Goal: Ask a question: Seek information or help from site administrators or community

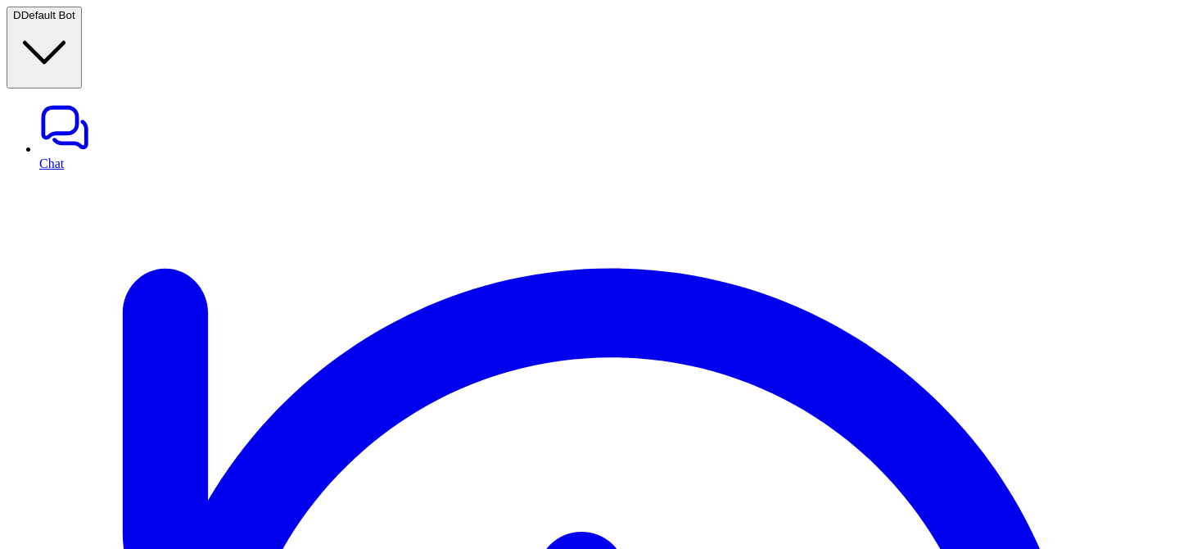
paste div
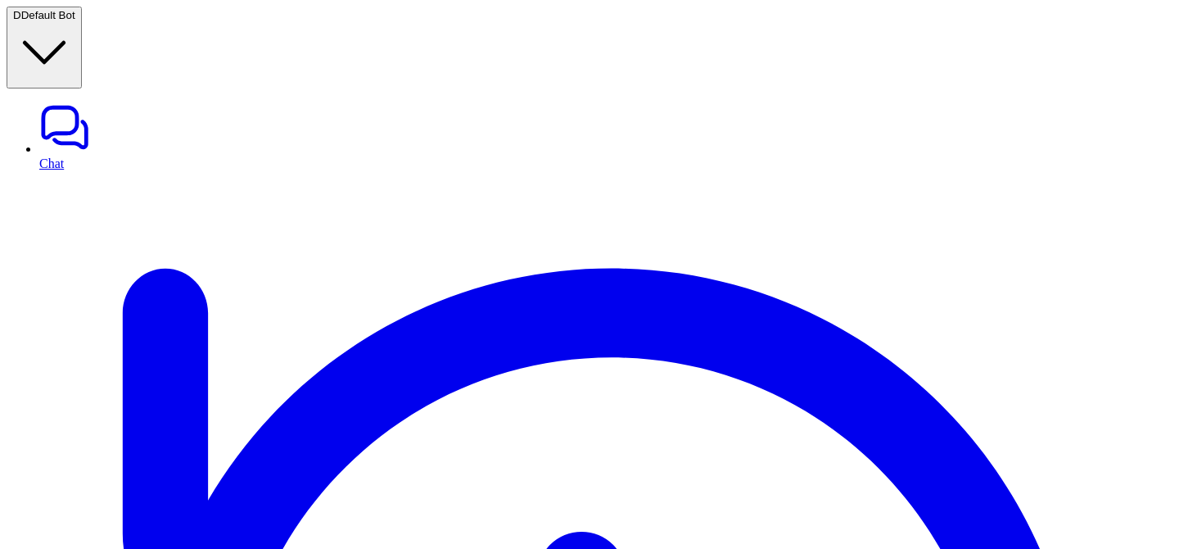
copy div "think and tell me what's 4+2? D"
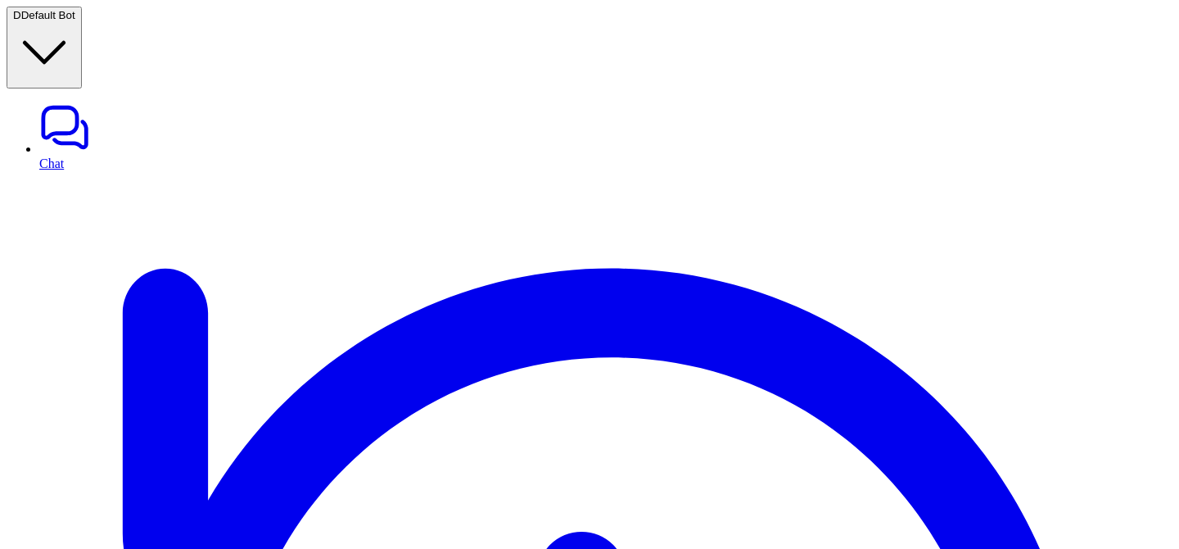
copy div "think and tell me what's 4+2? D"
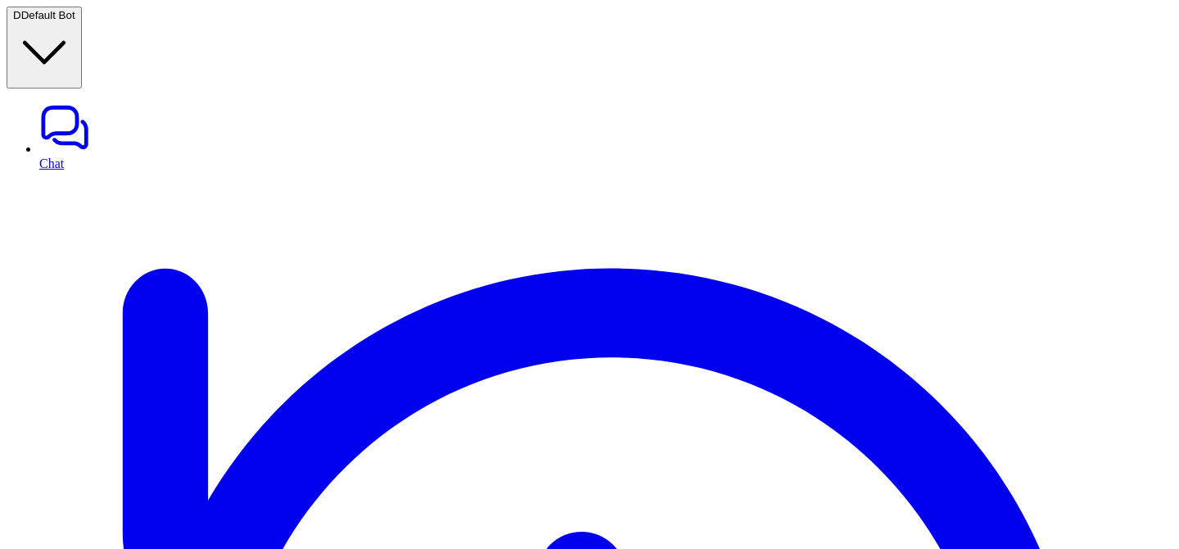
copy div "think and tell me what's 4+2? D"
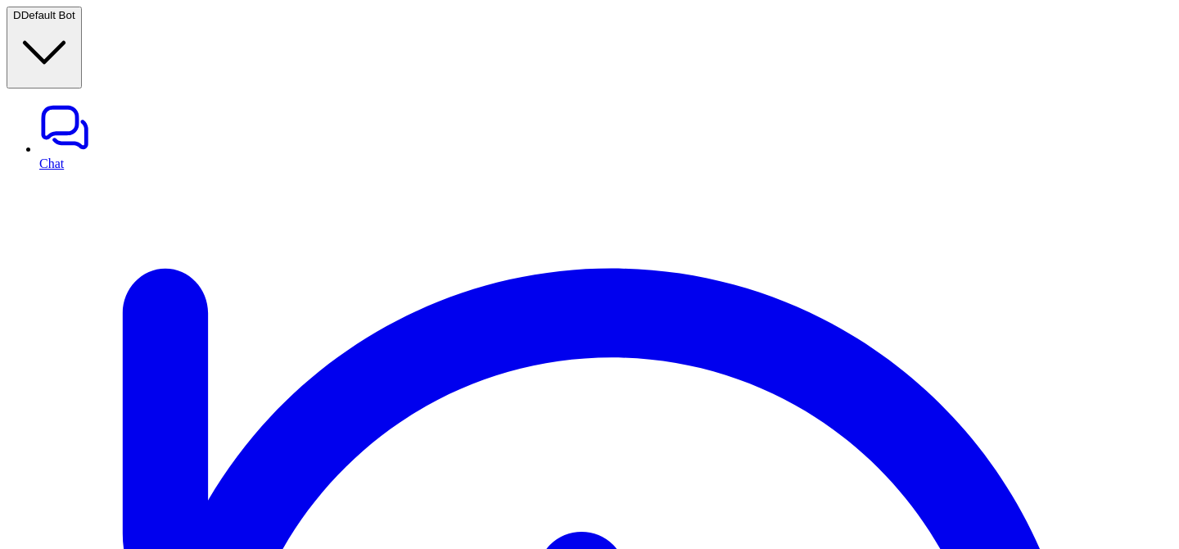
scroll to position [548, 0]
copy div "think and tell me what's 4+8? D"
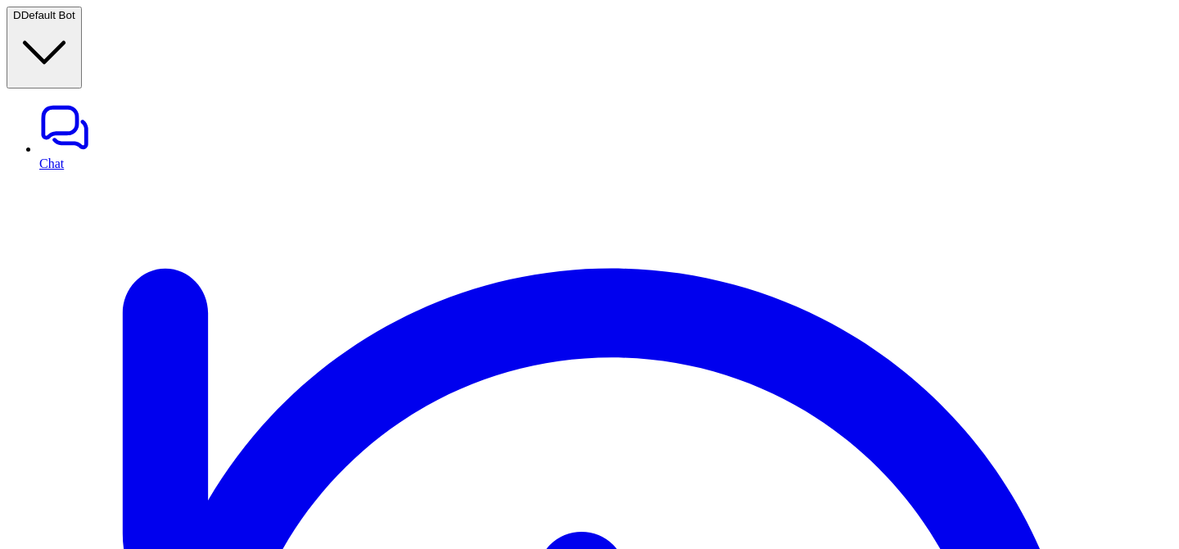
copy div "think and tell me what's 4+9? D"
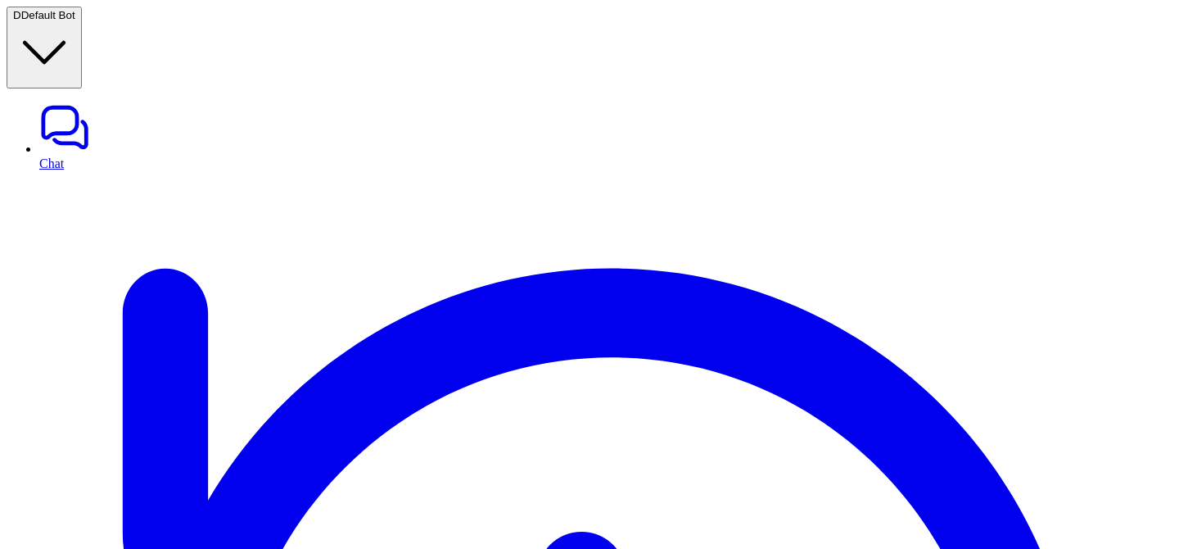
paste div
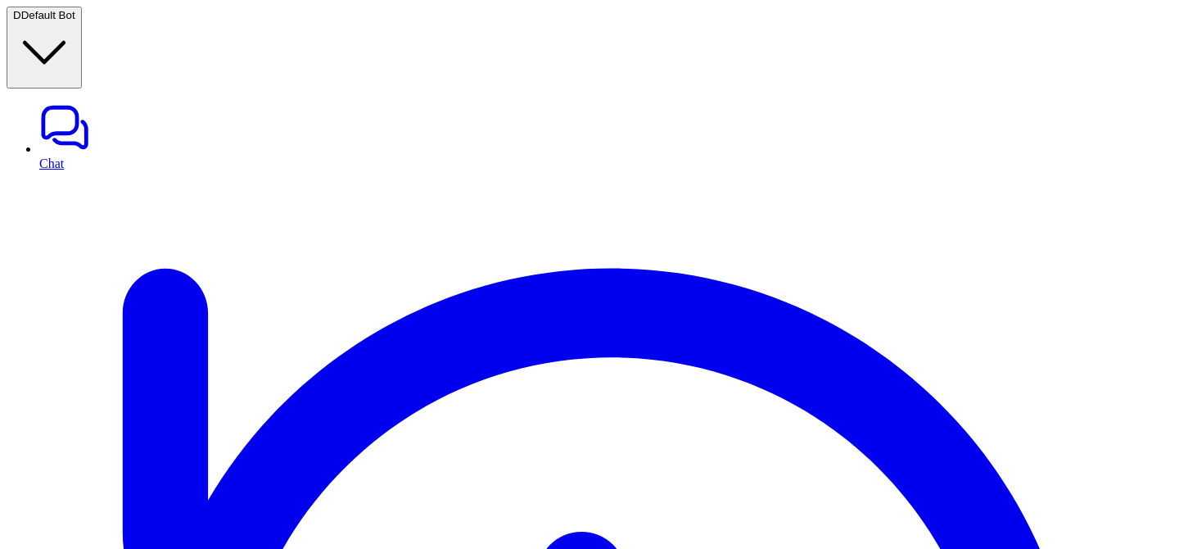
copy div "think and tell me 2+2? D"
paste div
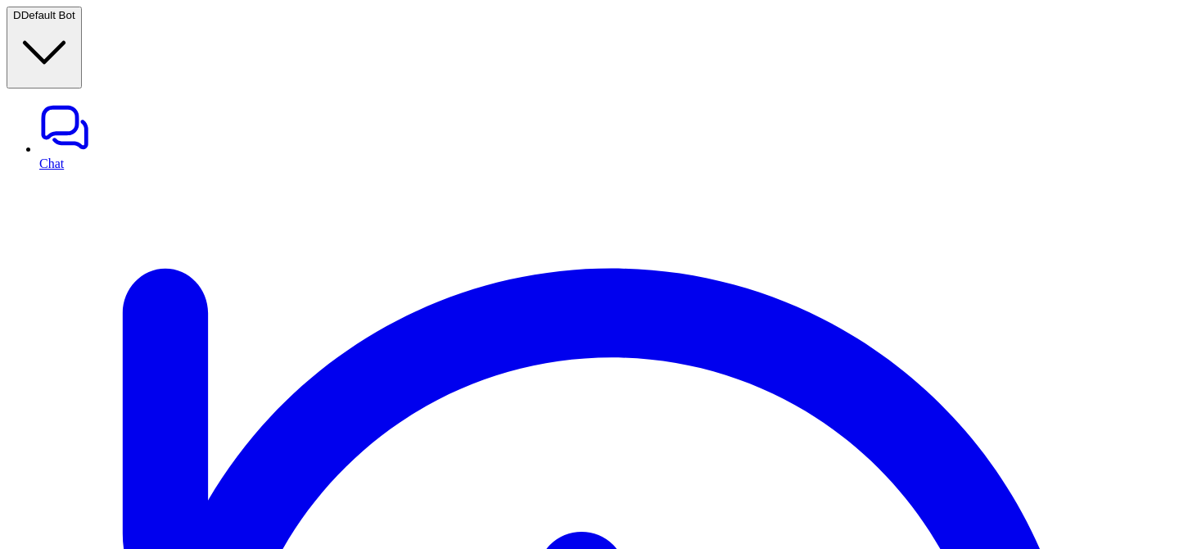
copy div "think and tell me 2+3? D"
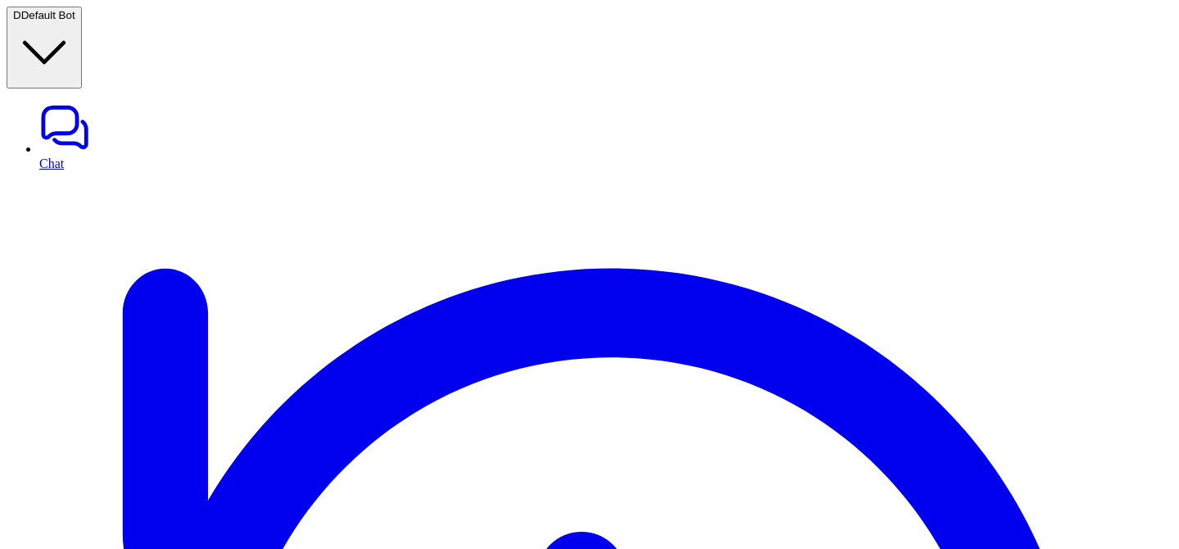
copy div "think and tell me 2+4? D"
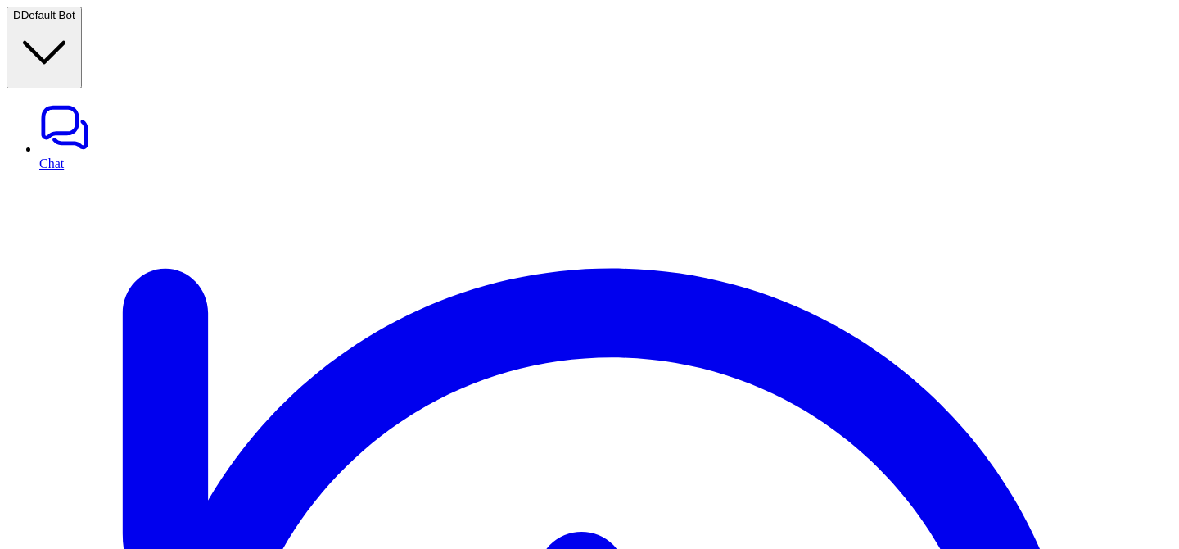
copy div "think and tell me 2+5? D"
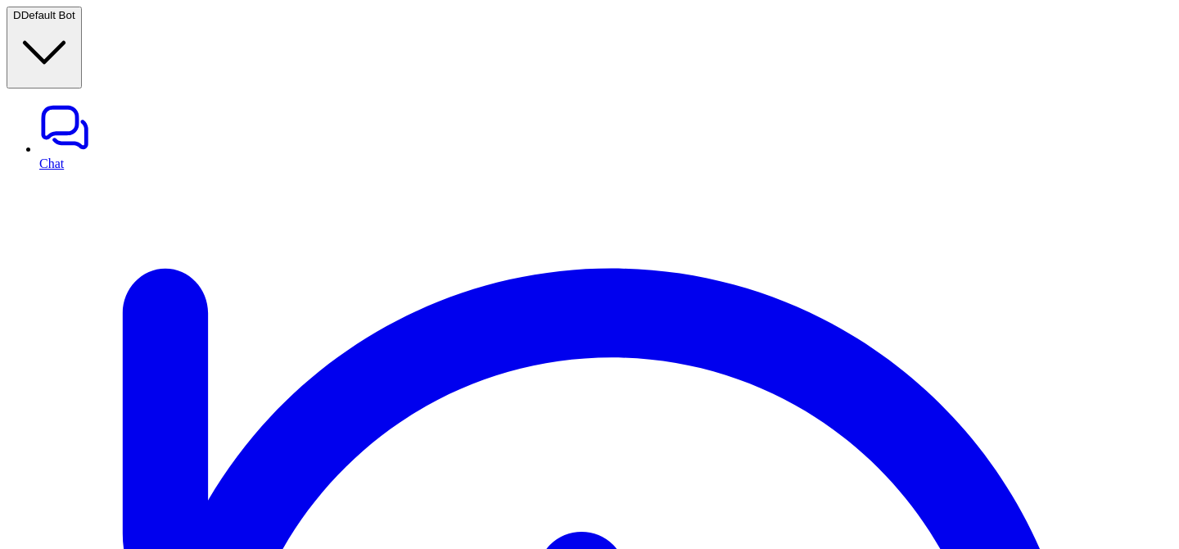
scroll to position [238, 0]
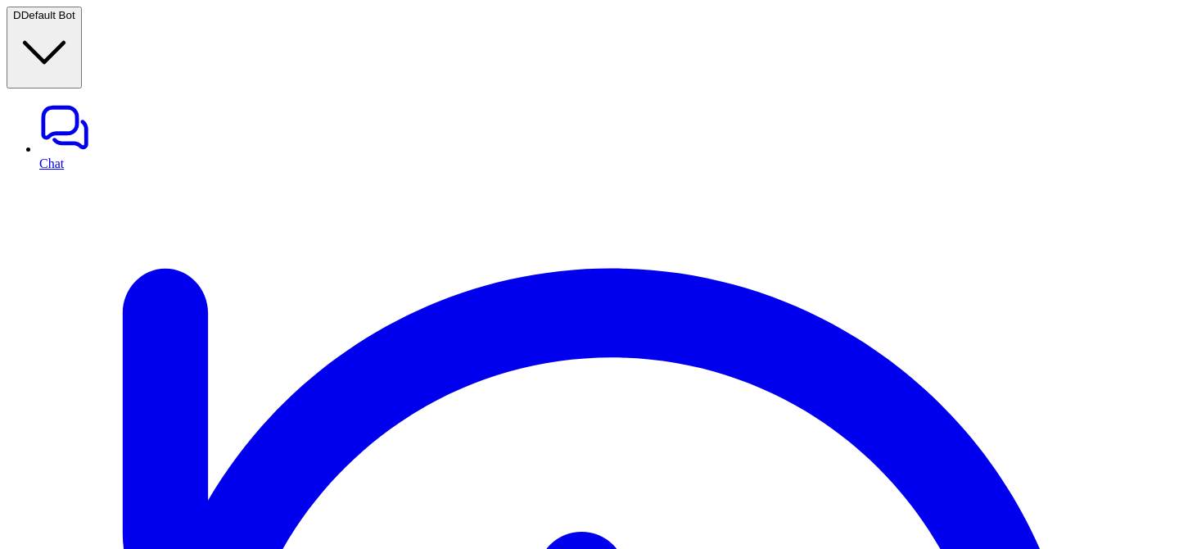
scroll to position [437, 0]
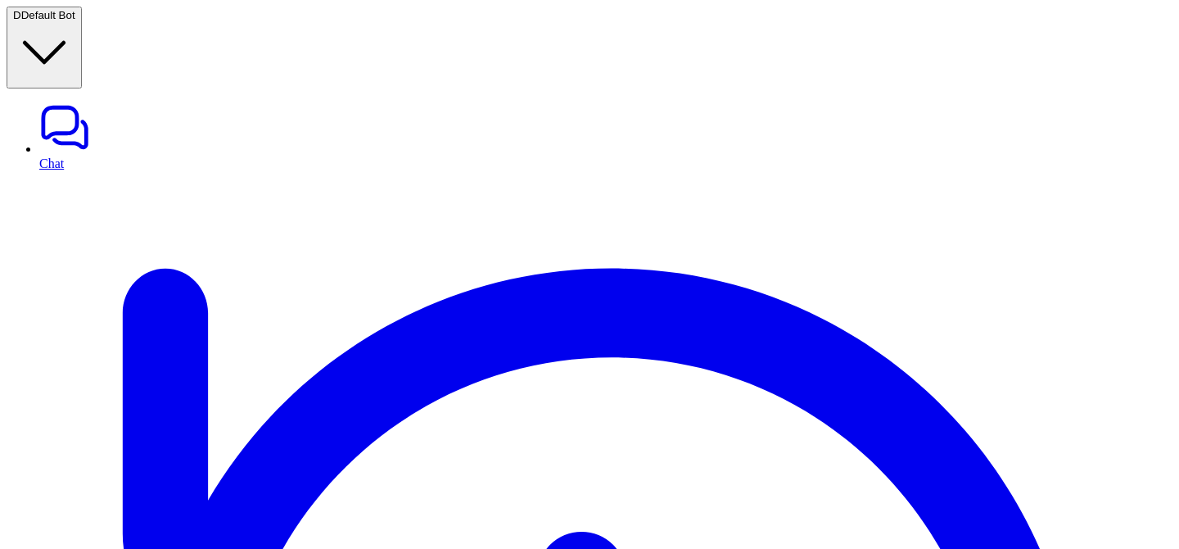
scroll to position [0, 0]
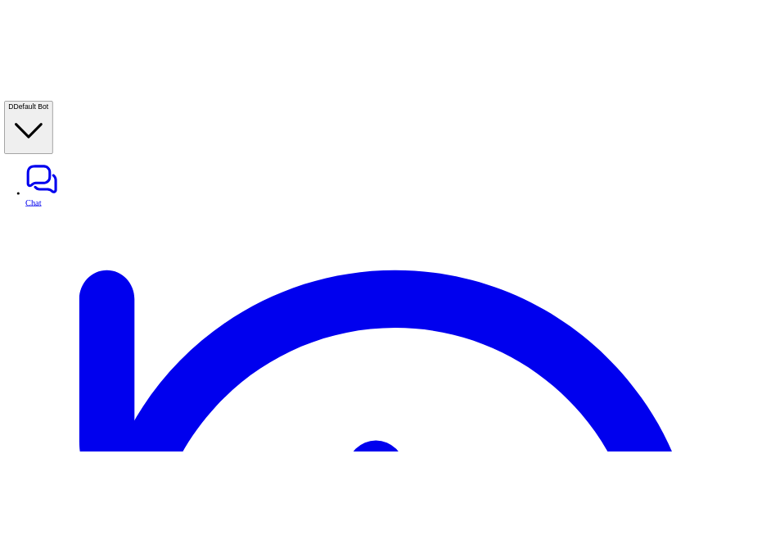
scroll to position [281, 0]
